Goal: Task Accomplishment & Management: Use online tool/utility

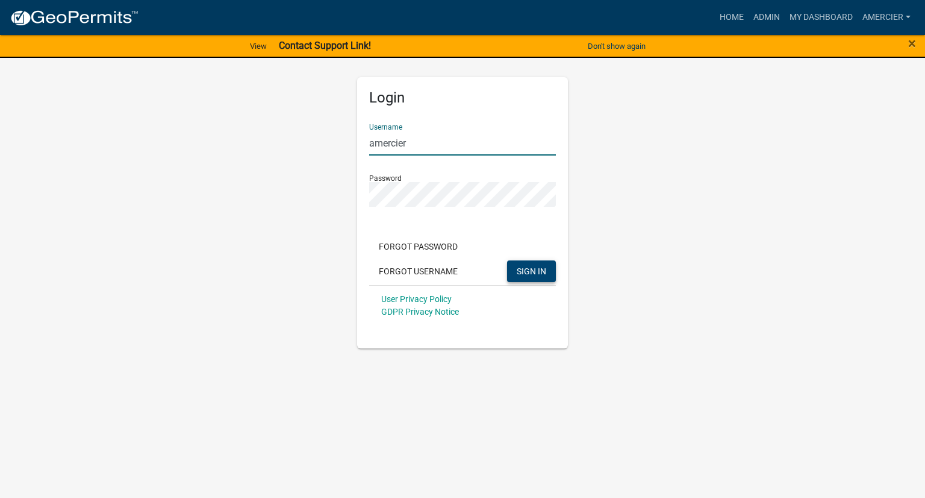
click at [538, 275] on span "SIGN IN" at bounding box center [532, 271] width 30 height 10
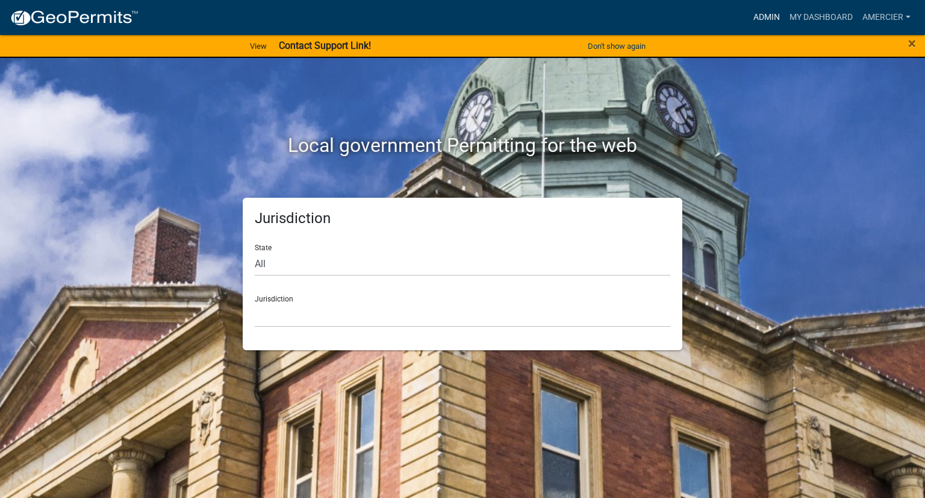
click at [771, 14] on link "Admin" at bounding box center [767, 17] width 36 height 23
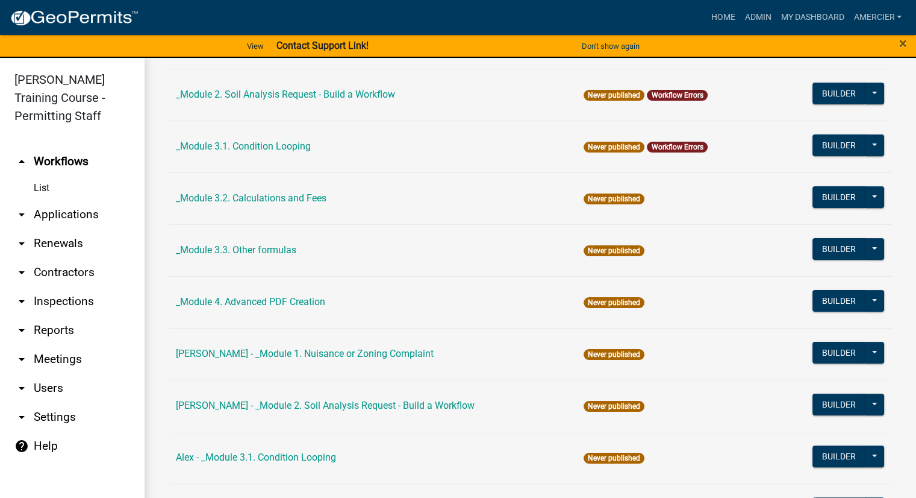
scroll to position [361, 0]
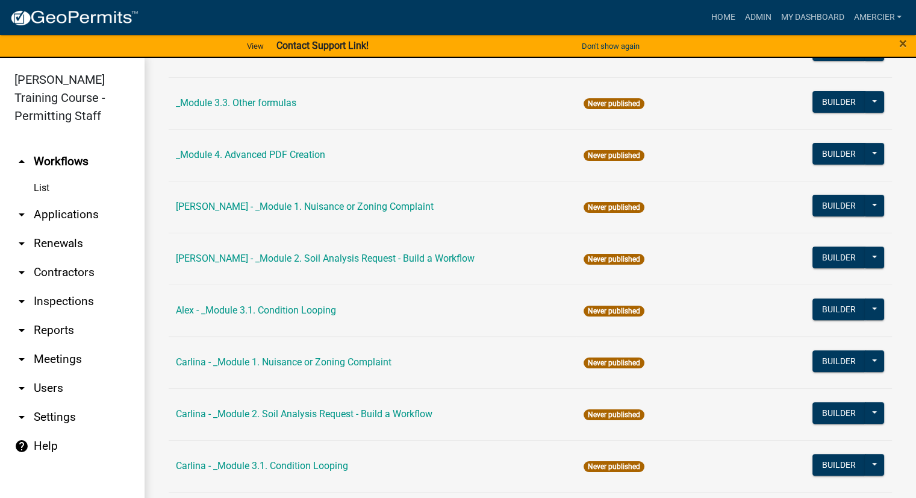
click at [227, 319] on td "Alex - _Module 3.1. Condition Looping" at bounding box center [373, 310] width 408 height 52
click at [236, 312] on link "Alex - _Module 3.1. Condition Looping" at bounding box center [256, 309] width 160 height 11
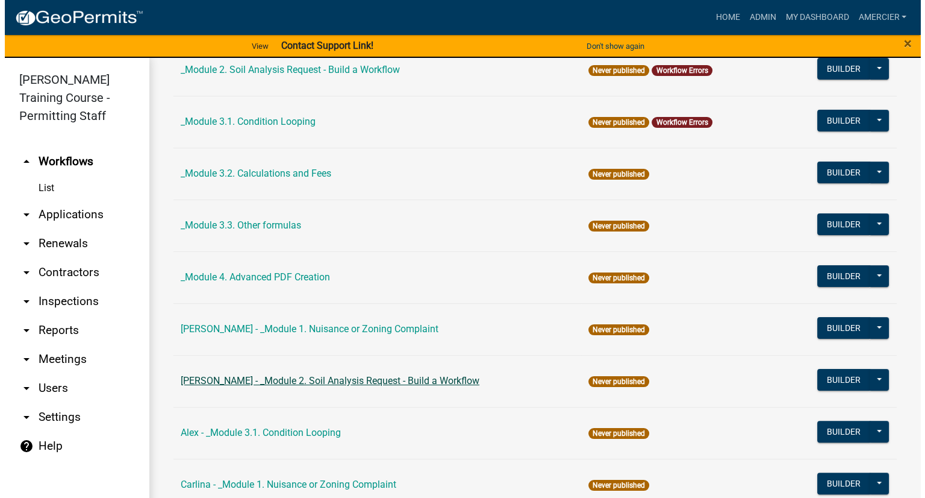
scroll to position [241, 0]
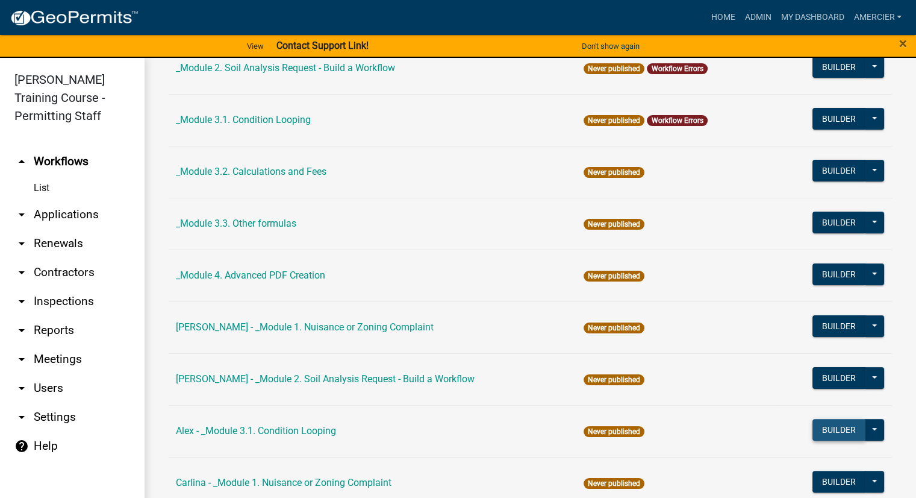
click at [822, 431] on button "Builder" at bounding box center [839, 430] width 53 height 22
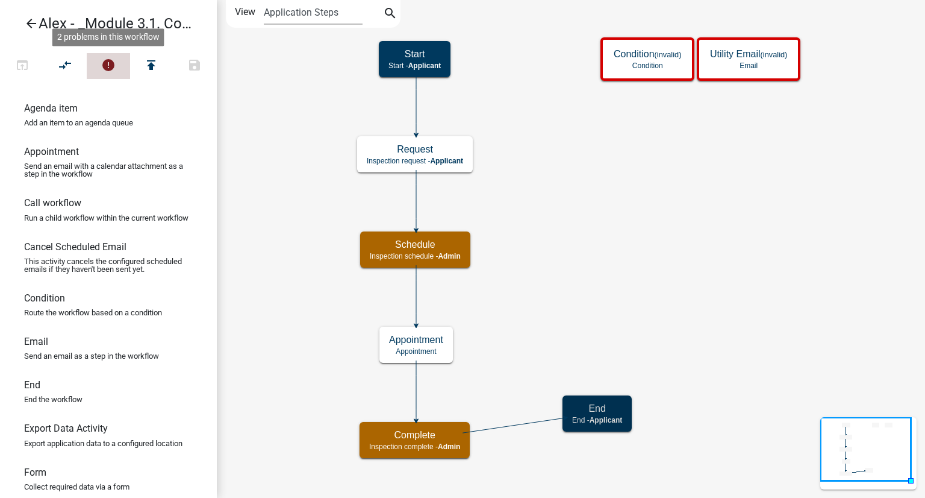
click at [110, 66] on icon "error" at bounding box center [108, 66] width 14 height 17
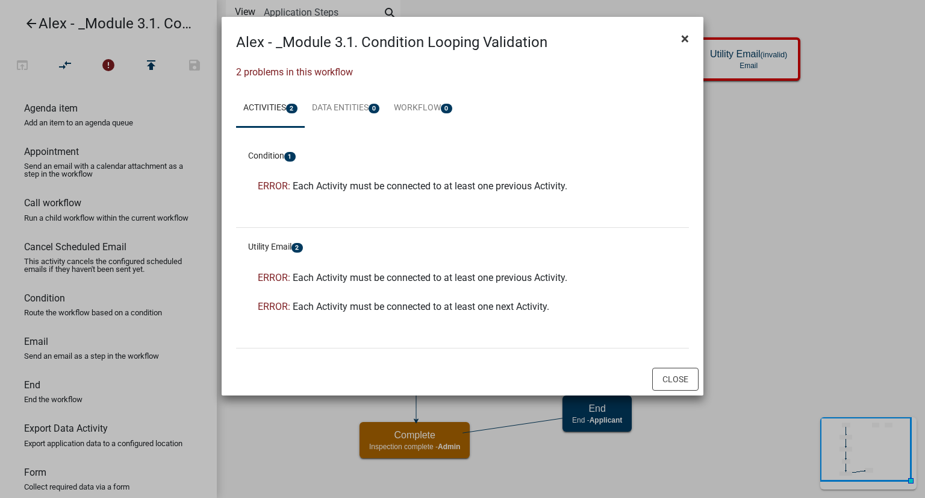
click at [684, 42] on span "×" at bounding box center [685, 38] width 8 height 17
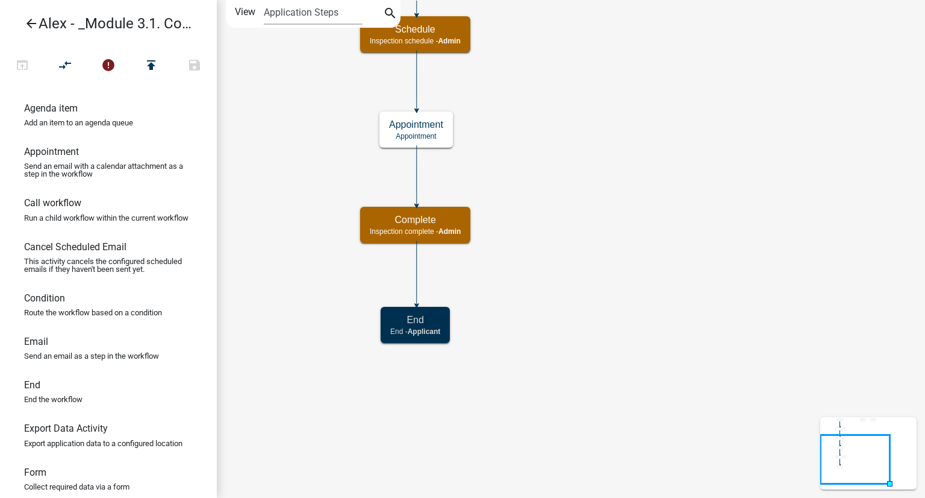
click at [616, 274] on icon "Start Start - Applicant Request Inspection request - Applicant Schedule Inspect…" at bounding box center [570, 249] width 707 height 496
click at [607, 232] on icon "Start Start - Applicant Request Inspection request - Applicant Schedule Inspect…" at bounding box center [570, 249] width 707 height 496
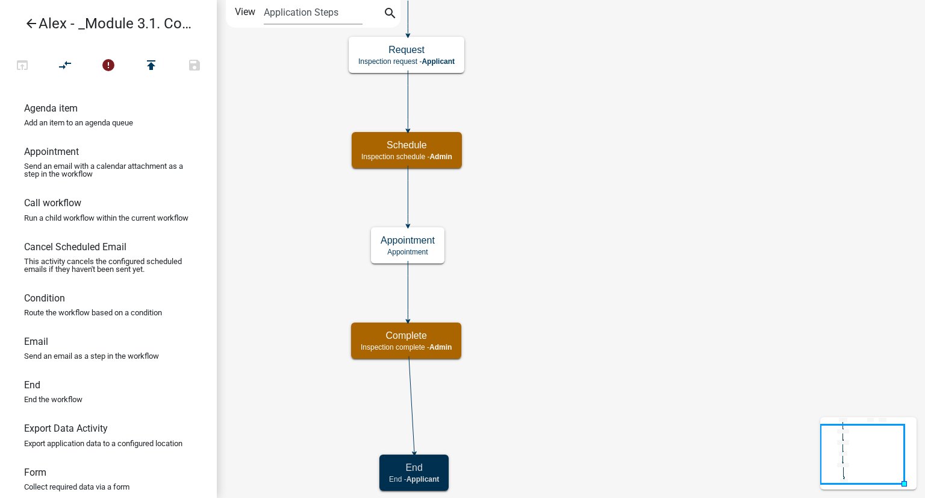
click at [408, 401] on icon "Start Start - Applicant Request Inspection request - Applicant Schedule Inspect…" at bounding box center [570, 249] width 707 height 496
click at [412, 402] on icon at bounding box center [411, 404] width 5 height 96
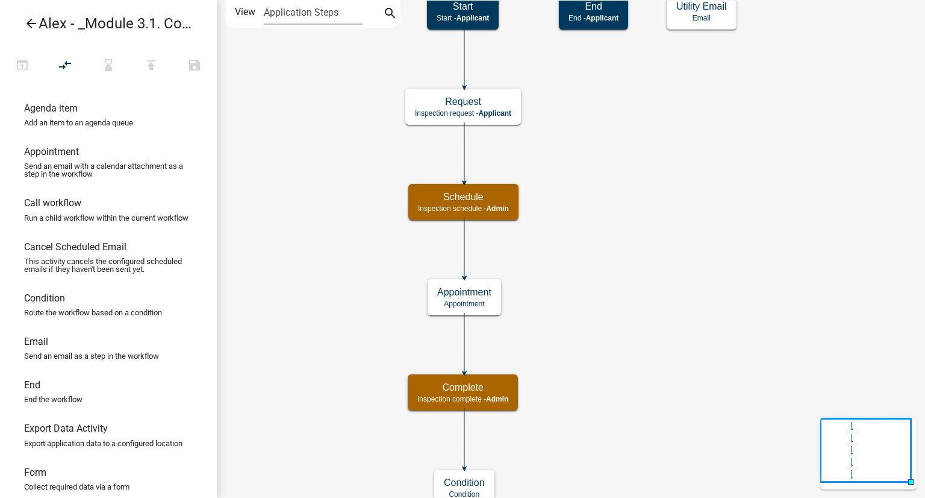
click at [640, 254] on icon "Start Start - Applicant Request Inspection request - Applicant Schedule Inspect…" at bounding box center [570, 253] width 707 height 504
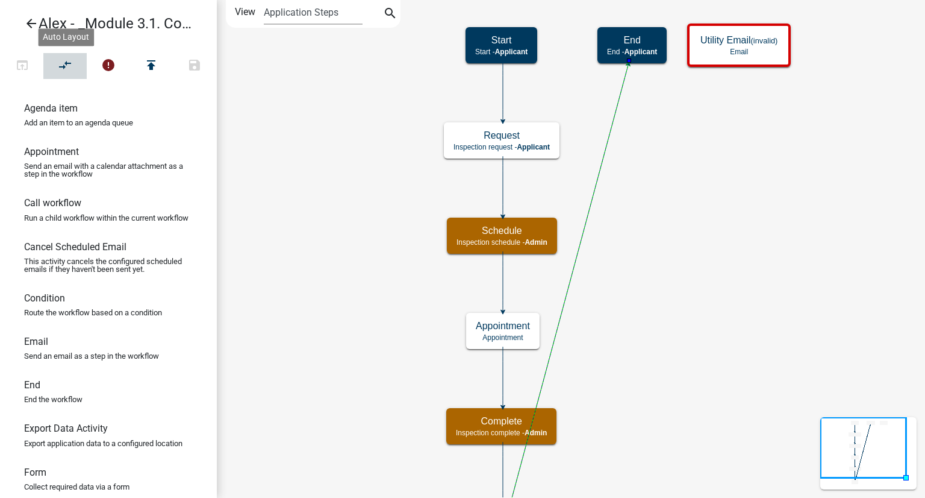
click at [64, 66] on icon "compare_arrows" at bounding box center [65, 66] width 14 height 17
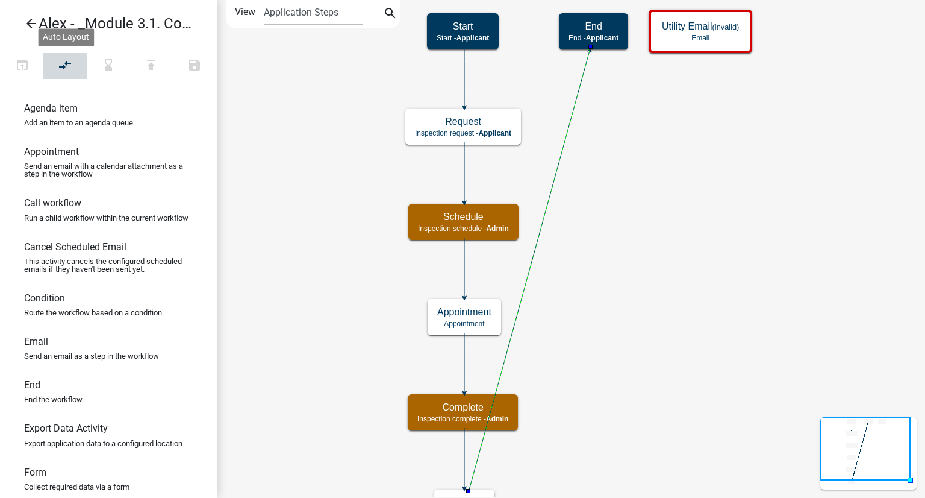
click at [78, 66] on button "compare_arrows" at bounding box center [64, 66] width 43 height 26
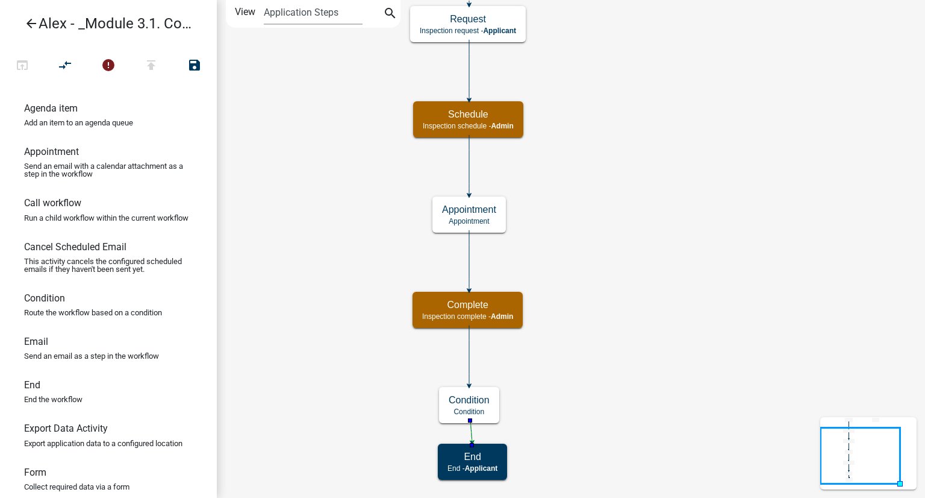
click at [632, 361] on icon "Start Start - Applicant Request Inspection request - Applicant Schedule Inspect…" at bounding box center [570, 249] width 707 height 496
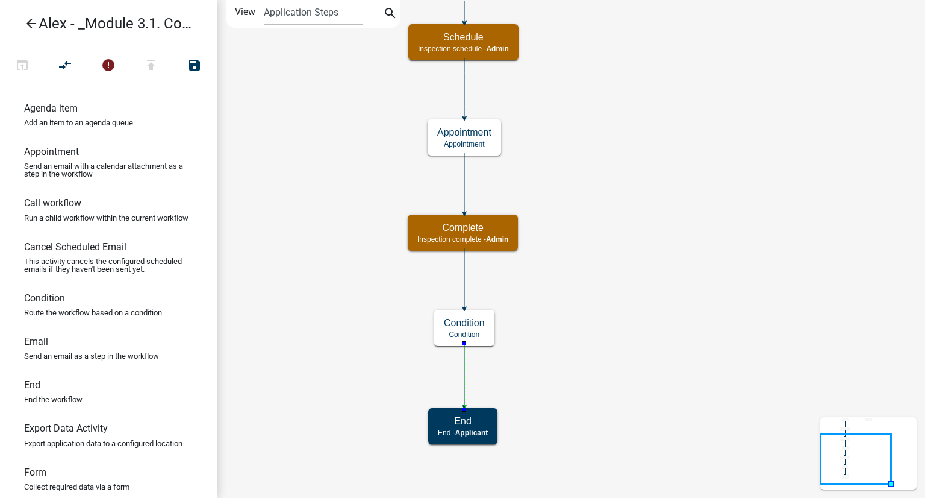
click at [584, 359] on icon "Start Start - Applicant Request Inspection request - Applicant Schedule Inspect…" at bounding box center [570, 249] width 707 height 496
click at [482, 331] on p "Condition" at bounding box center [464, 334] width 41 height 8
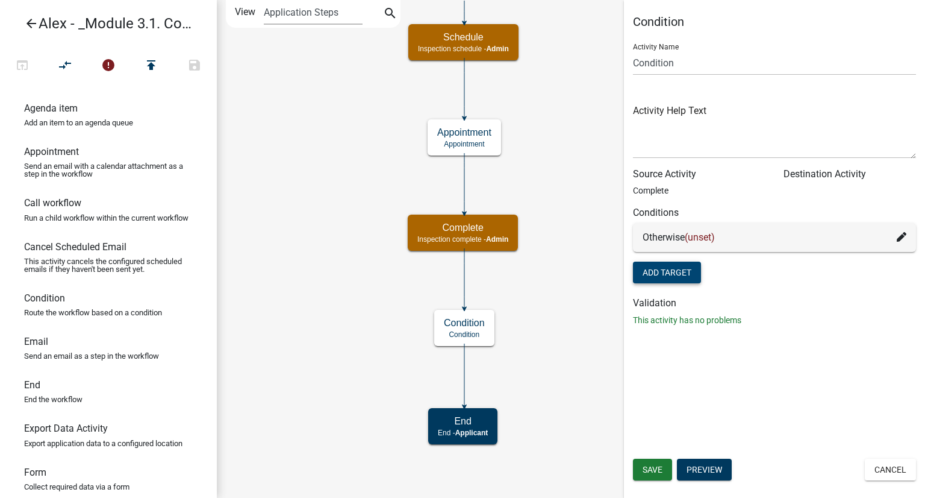
click at [677, 273] on button "Add Target" at bounding box center [667, 272] width 68 height 22
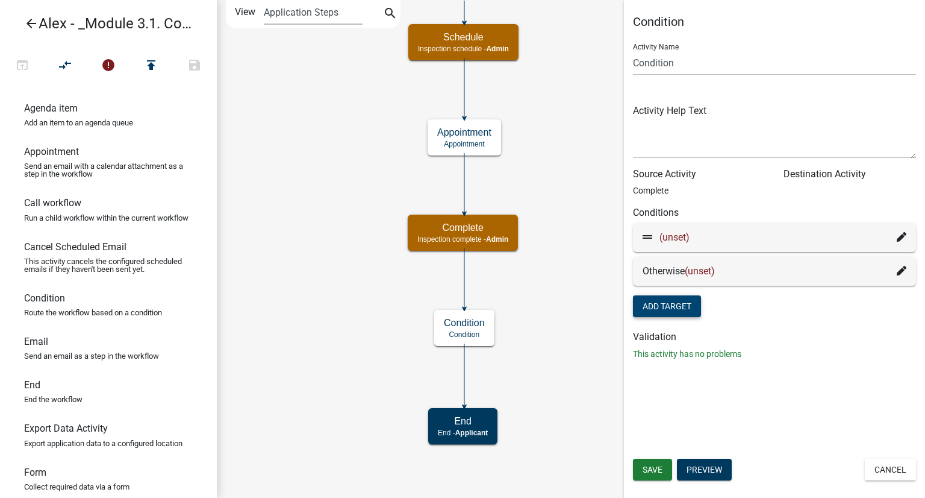
click at [798, 234] on div "(unset)" at bounding box center [775, 237] width 264 height 14
click at [691, 237] on div "(unset)" at bounding box center [775, 237] width 264 height 14
click at [898, 239] on icon at bounding box center [902, 237] width 10 height 10
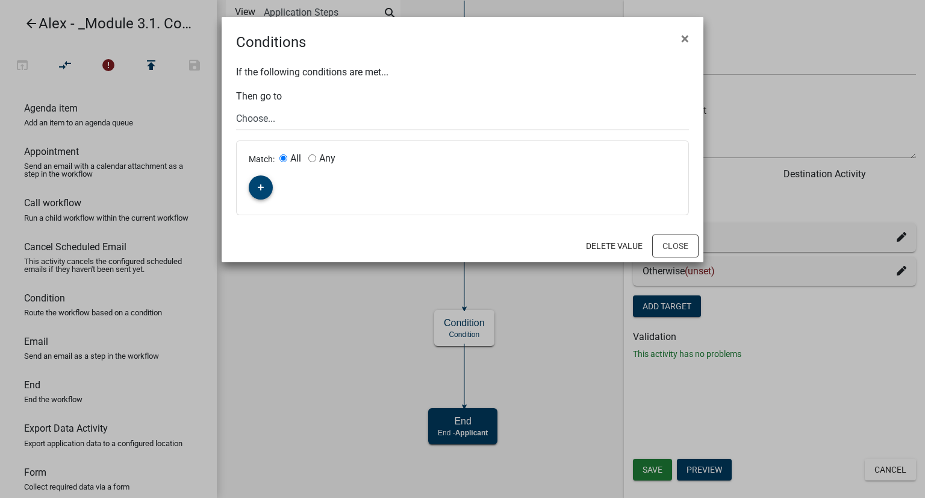
click at [254, 184] on button "button" at bounding box center [261, 187] width 24 height 24
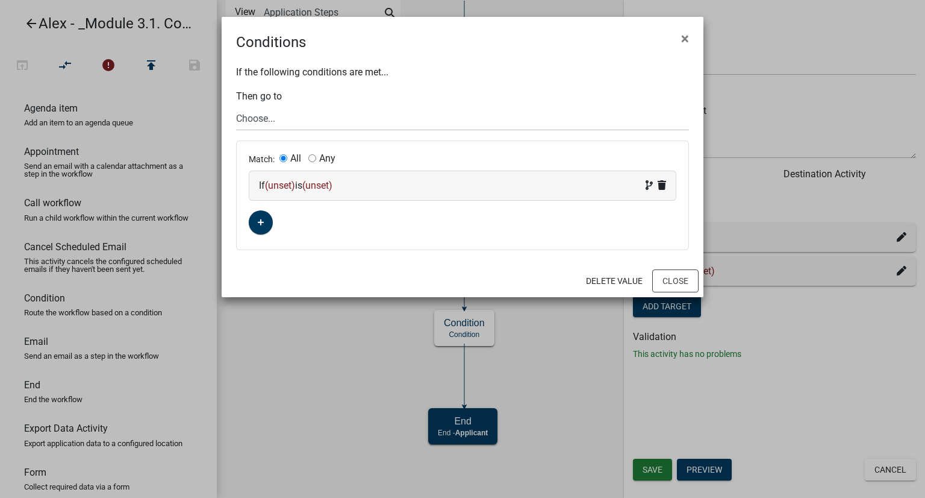
click at [280, 186] on span "(unset)" at bounding box center [280, 185] width 30 height 11
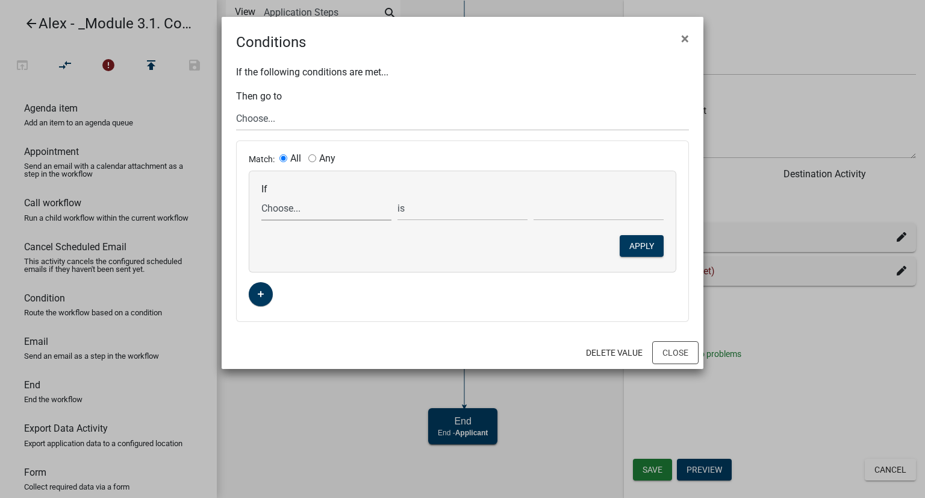
click at [299, 216] on select "Choose... ALL_FEE_RECIPIENTS APPLICATION_ID APPLICATION_NUMBER APPLICATION_STAT…" at bounding box center [326, 208] width 130 height 25
click at [304, 215] on select "Choose... ALL_FEE_RECIPIENTS APPLICATION_ID APPLICATION_NUMBER APPLICATION_STAT…" at bounding box center [326, 208] width 130 height 25
select select "23: REQUEST_INSP_TYPE"
click at [261, 196] on select "Choose... ALL_FEE_RECIPIENTS APPLICATION_ID APPLICATION_NUMBER APPLICATION_STAT…" at bounding box center [326, 208] width 130 height 25
click at [578, 205] on select "Choose... Final Inspection Inital Inspection Utility Inspection (send email)" at bounding box center [599, 208] width 130 height 25
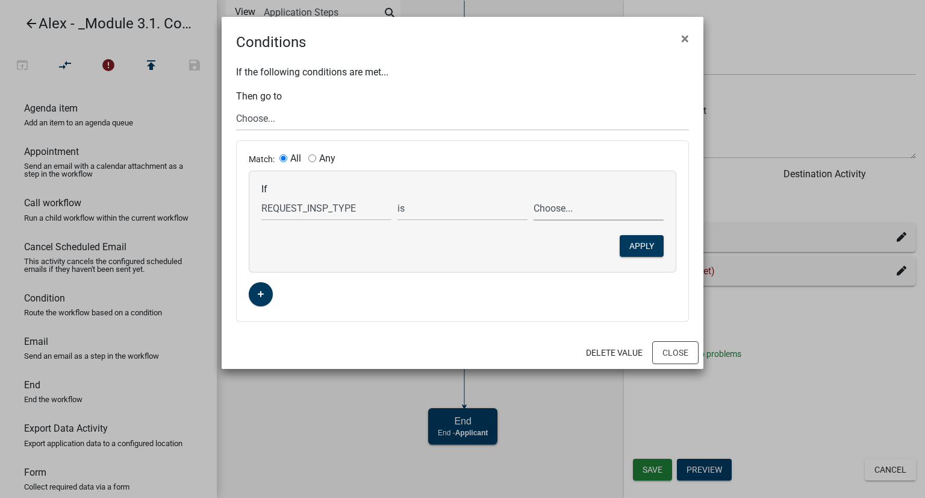
select select "2: Inital Inspection"
click at [534, 196] on select "Choose... Final Inspection Inital Inspection Utility Inspection (send email)" at bounding box center [599, 208] width 130 height 25
click at [636, 247] on button "Apply" at bounding box center [642, 246] width 44 height 22
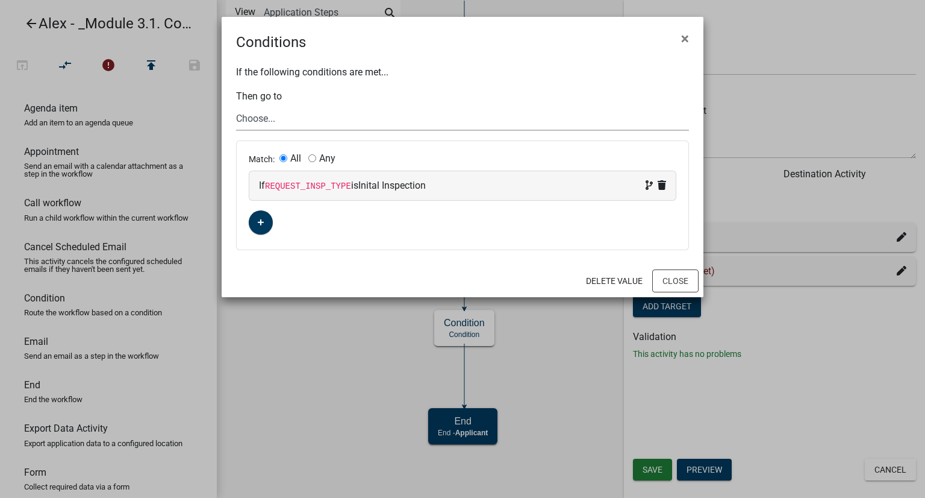
click at [299, 112] on select "Choose... Start Request Schedule End Appointment Utility Email" at bounding box center [462, 118] width 453 height 25
select select "2: 6b45bc5b-aa5a-4261-9b53-9fe431bba6c8"
click at [236, 106] on select "Choose... Start Request Schedule End Appointment Utility Email" at bounding box center [462, 118] width 453 height 25
click at [669, 277] on button "Close" at bounding box center [675, 280] width 46 height 23
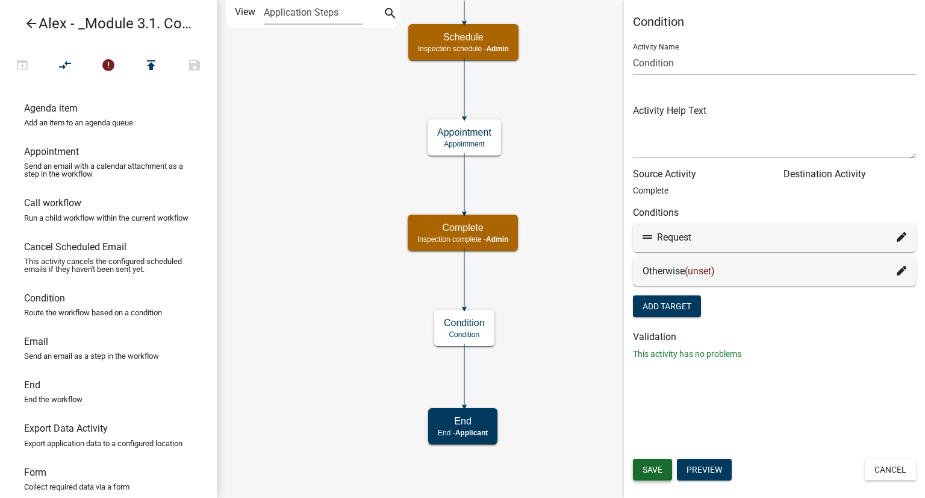
click at [643, 470] on span "Save" at bounding box center [653, 469] width 20 height 10
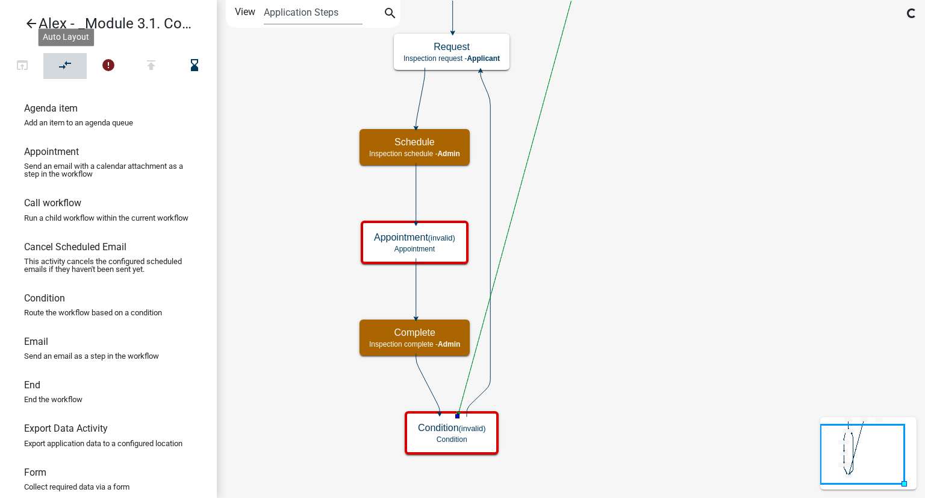
click at [61, 61] on icon "compare_arrows" at bounding box center [65, 66] width 14 height 17
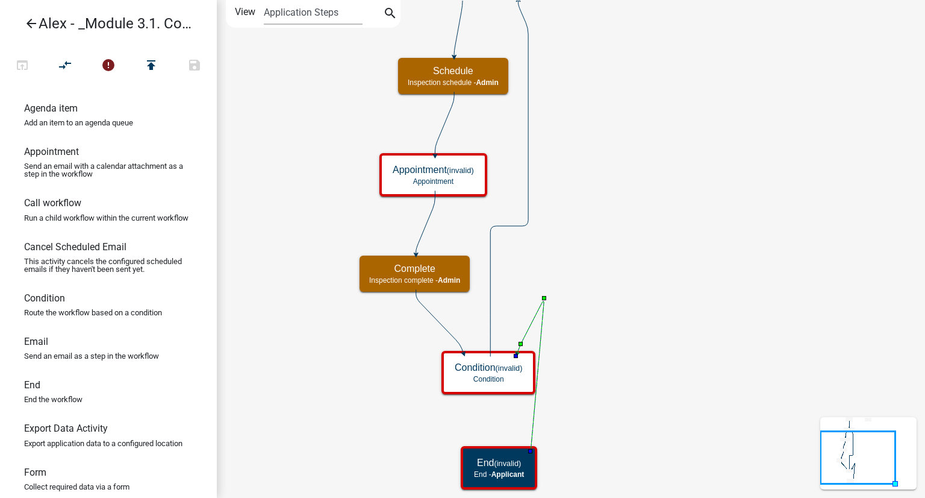
click at [541, 317] on icon at bounding box center [530, 376] width 27 height 150
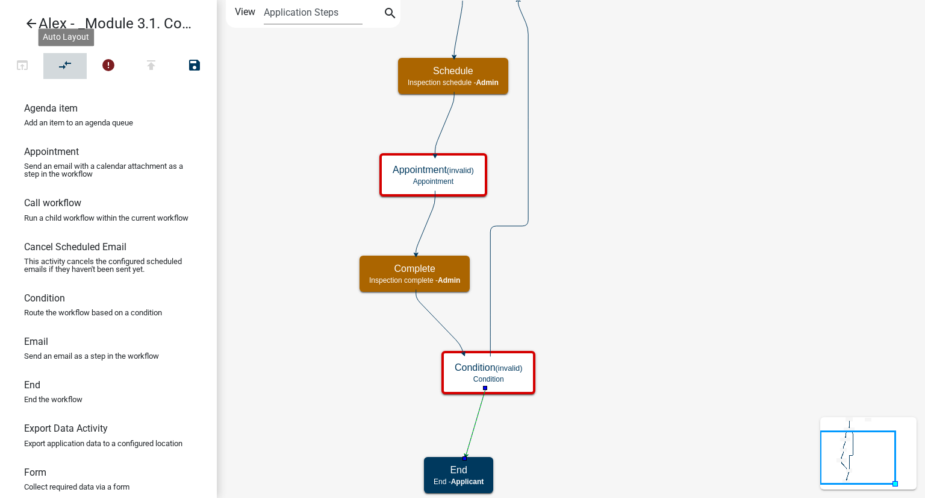
click at [69, 70] on icon "compare_arrows" at bounding box center [65, 66] width 14 height 17
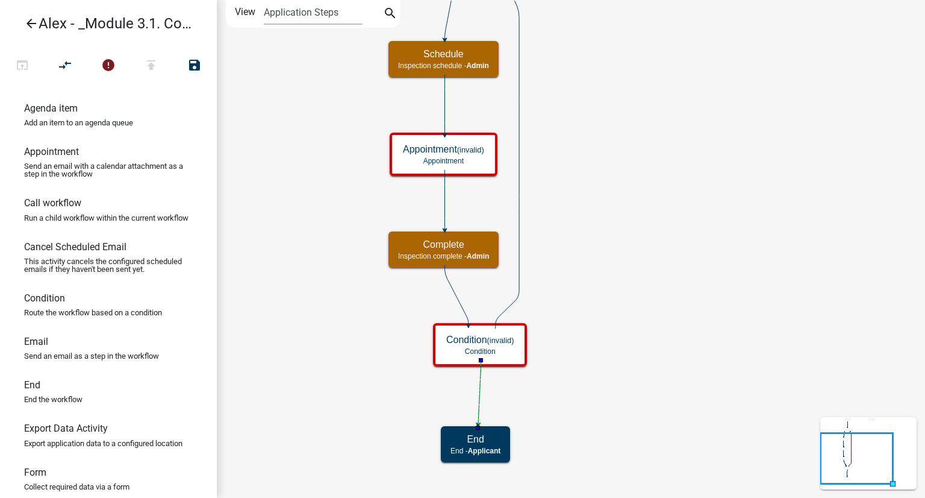
click at [614, 393] on icon "Start Start - Applicant Request Inspection request - Applicant Schedule Inspect…" at bounding box center [570, 249] width 707 height 496
click at [503, 340] on small "(invalid)" at bounding box center [500, 340] width 27 height 9
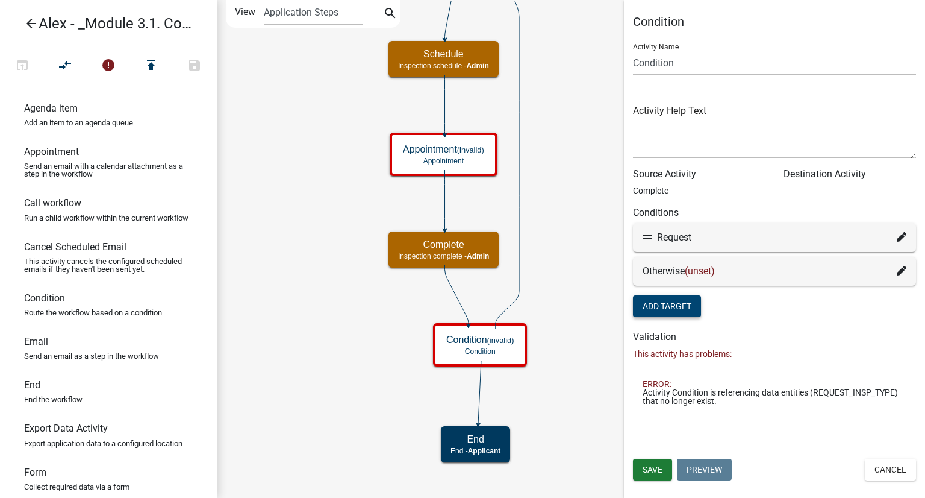
click at [675, 304] on button "Add Target" at bounding box center [667, 306] width 68 height 22
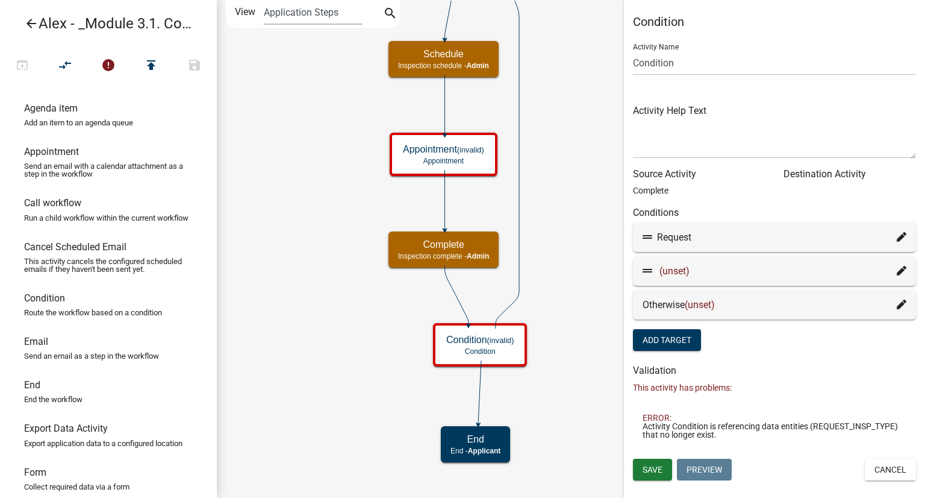
click at [901, 305] on icon at bounding box center [902, 304] width 10 height 10
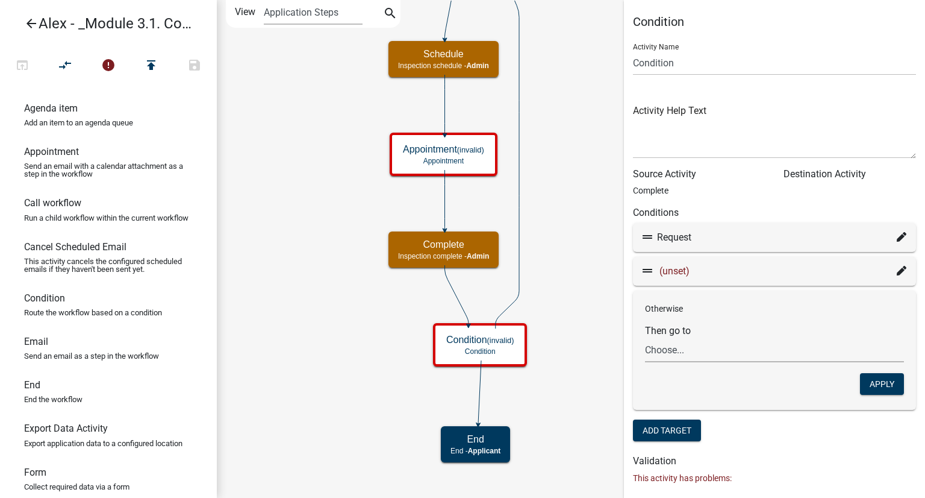
click at [690, 347] on select "Choose... Start Request Schedule End Appointment Utility Email" at bounding box center [774, 349] width 259 height 25
click at [696, 319] on div "Otherwise Then go to Choose... Start Request Schedule End Appointment Utility E…" at bounding box center [774, 349] width 283 height 119
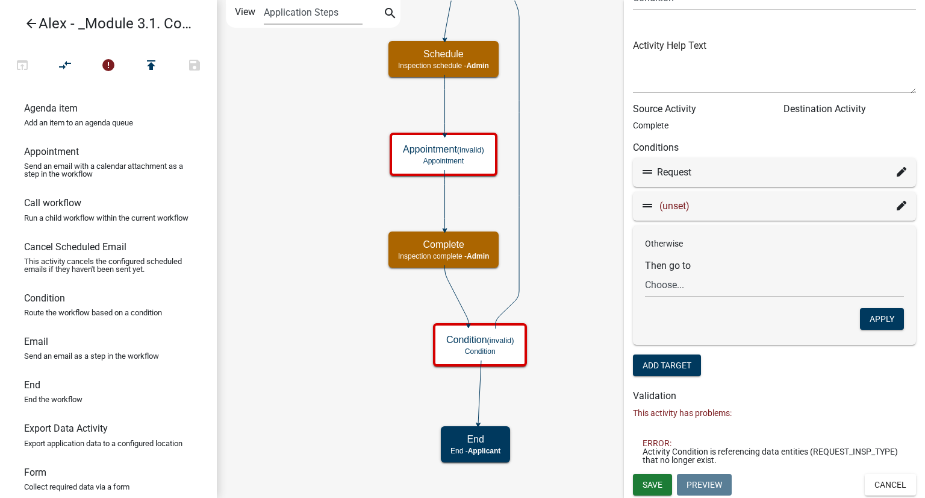
scroll to position [65, 0]
click at [701, 283] on select "Choose... Start Request Schedule End Appointment Utility Email" at bounding box center [774, 284] width 259 height 25
click at [676, 267] on label "Then go to" at bounding box center [668, 266] width 46 height 10
click at [676, 272] on select "Choose... Start Request Schedule End Appointment Utility Email" at bounding box center [774, 284] width 259 height 25
click at [897, 200] on fa-icon at bounding box center [902, 206] width 10 height 14
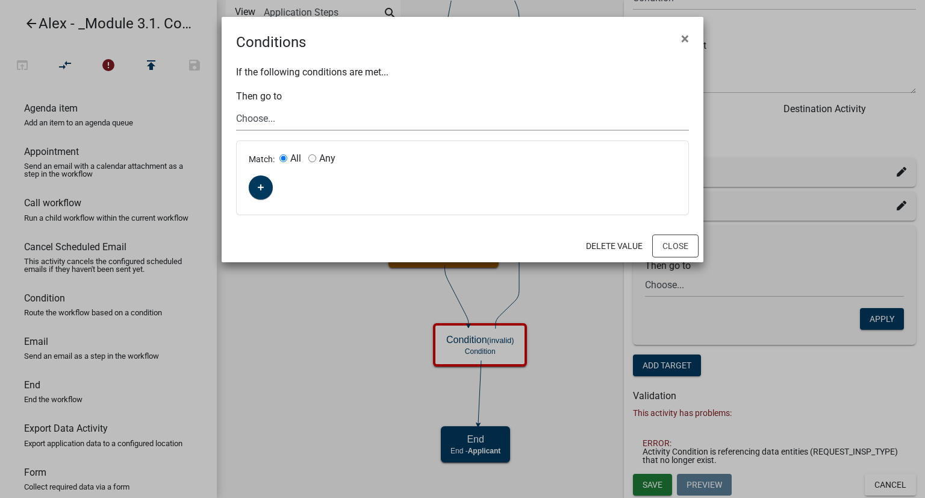
click at [270, 123] on select "Choose... Start Request Schedule End Appointment Utility Email" at bounding box center [462, 118] width 453 height 25
select select "6: 1e55a206-839f-4a31-80ac-c17715006f21"
click at [236, 106] on select "Choose... Start Request Schedule End Appointment Utility Email" at bounding box center [462, 118] width 453 height 25
click at [261, 192] on fa-icon "button" at bounding box center [261, 187] width 7 height 11
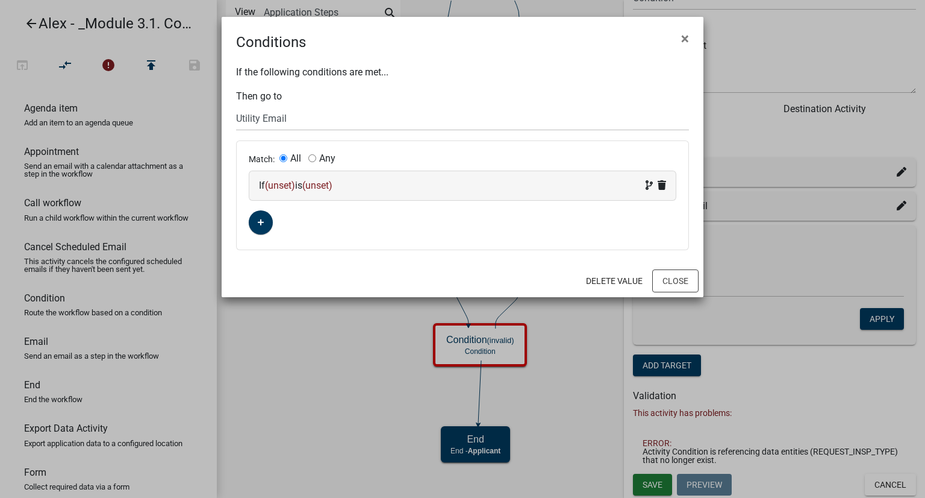
click at [282, 184] on span "(unset)" at bounding box center [280, 185] width 30 height 11
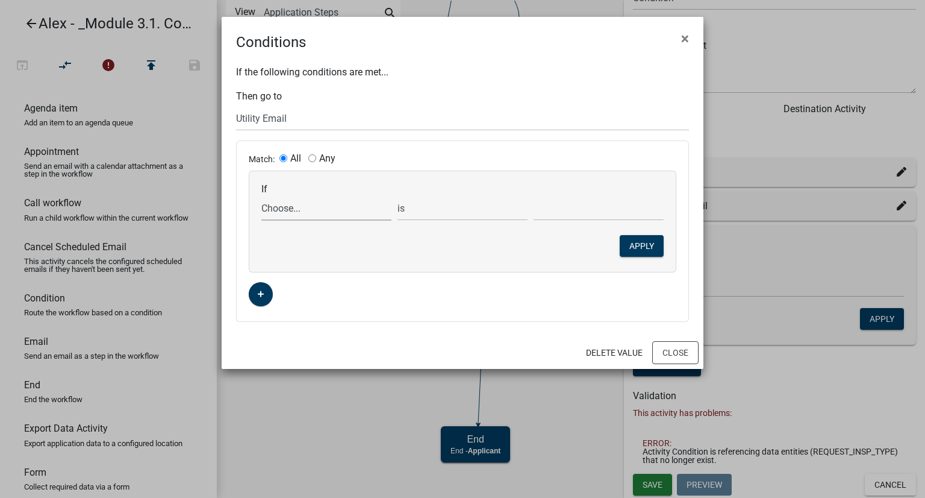
click at [290, 214] on select "Choose... ALL_FEE_RECIPIENTS APPLICATION_ID APPLICATION_NUMBER APPLICATION_STAT…" at bounding box center [326, 208] width 130 height 25
select select "23: REQUEST_INSP_TYPE"
click at [261, 196] on select "Choose... ALL_FEE_RECIPIENTS APPLICATION_ID APPLICATION_NUMBER APPLICATION_STAT…" at bounding box center [326, 208] width 130 height 25
click at [572, 210] on select "Choose... Final Inspection Inital Inspection Utility Inspection (send email)" at bounding box center [599, 208] width 130 height 25
select select "3: Utility Inspection (send email)"
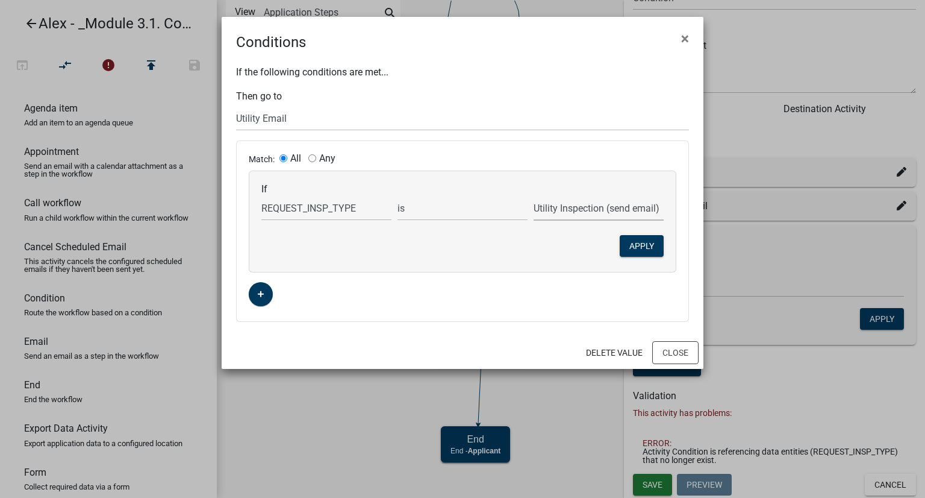
click at [534, 196] on select "Choose... Final Inspection Inital Inspection Utility Inspection (send email)" at bounding box center [599, 208] width 130 height 25
click at [635, 251] on button "Apply" at bounding box center [642, 246] width 44 height 22
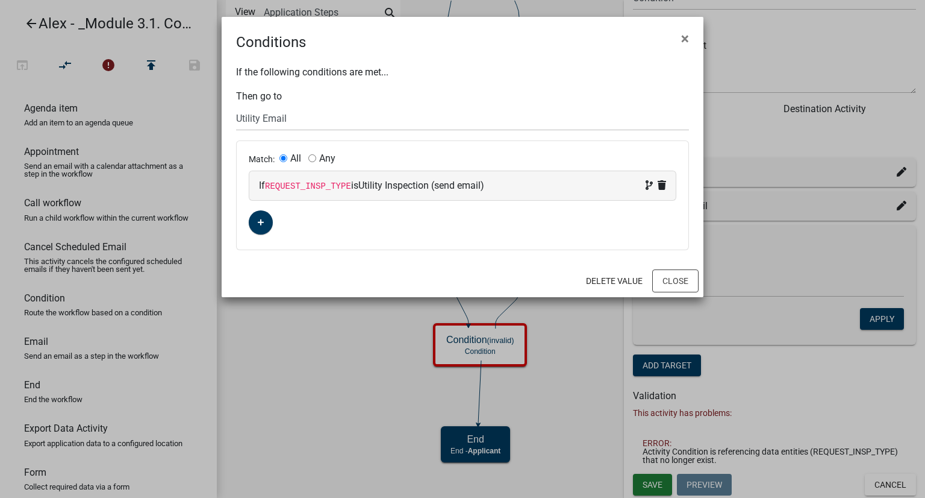
click at [807, 394] on ngb-modal-window "Conditions × If the following conditions are met... Then go to Choose... Start …" at bounding box center [462, 249] width 925 height 498
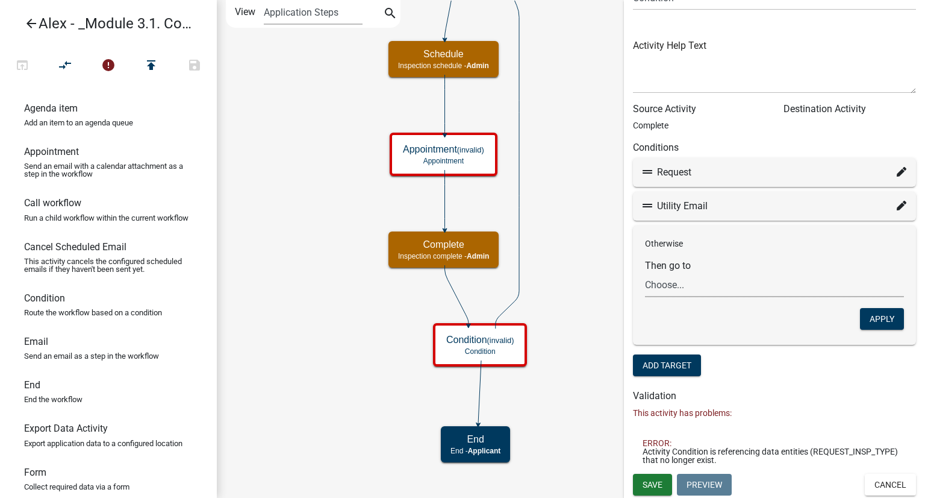
click at [737, 277] on select "Choose... Start Request Schedule End Appointment Utility Email" at bounding box center [774, 284] width 259 height 25
select select "4: de09490d-2832-457c-b60b-95d194233ed7"
click at [645, 272] on select "Choose... Start Request Schedule End Appointment Utility Email" at bounding box center [774, 284] width 259 height 25
click at [650, 481] on span "Save" at bounding box center [653, 484] width 20 height 10
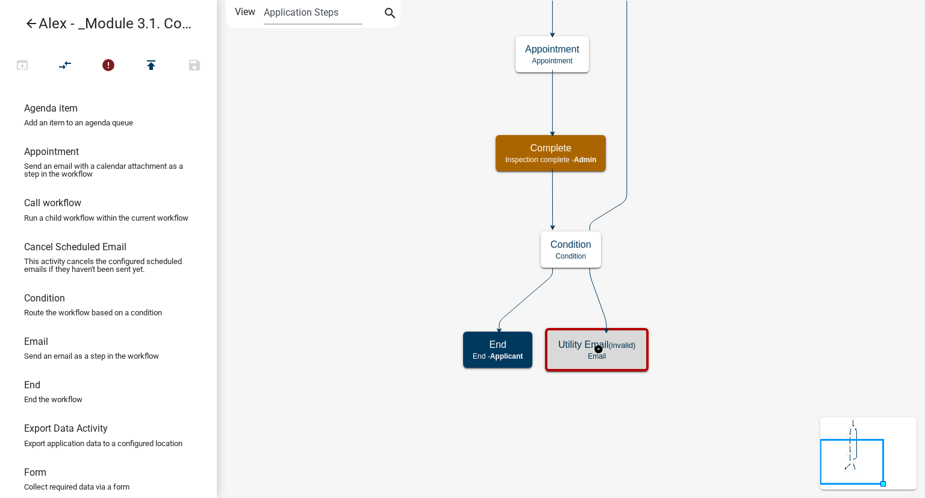
click at [640, 351] on div "Utility Email (invalid) Email" at bounding box center [597, 349] width 96 height 36
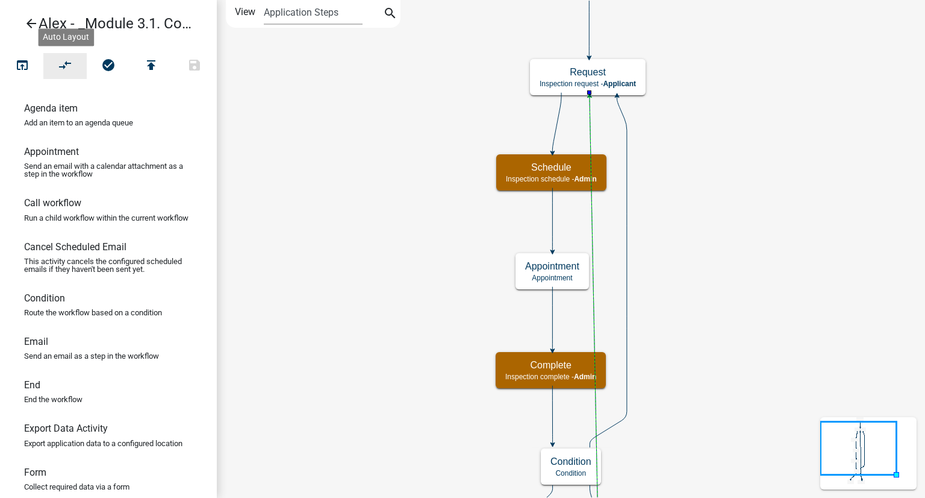
click at [75, 63] on button "compare_arrows" at bounding box center [64, 66] width 43 height 26
